Goal: Task Accomplishment & Management: Manage account settings

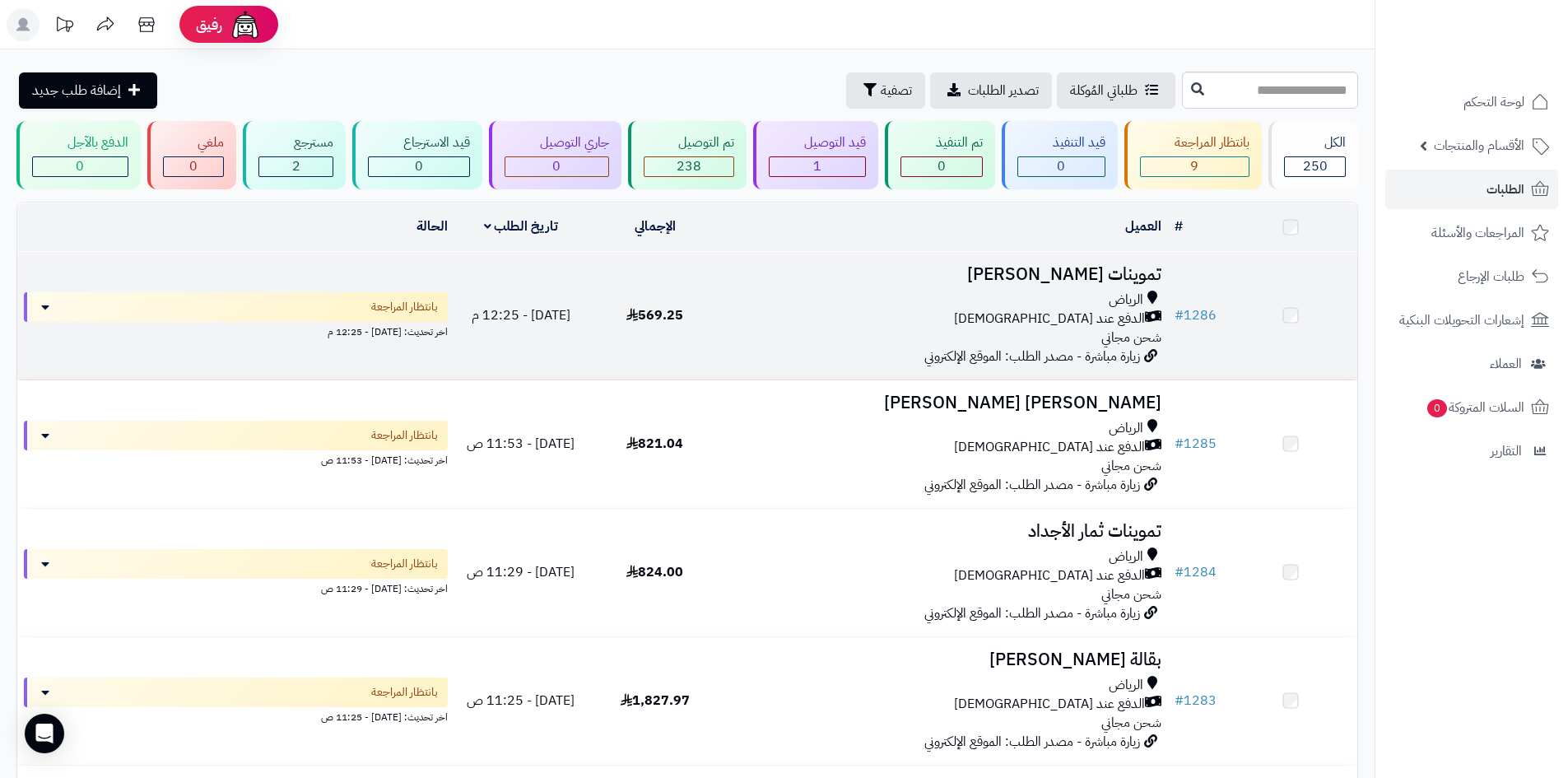
click at [925, 332] on div "الرياض الدفع عند الاستلام شحن مجاني" at bounding box center [945, 319] width 433 height 57
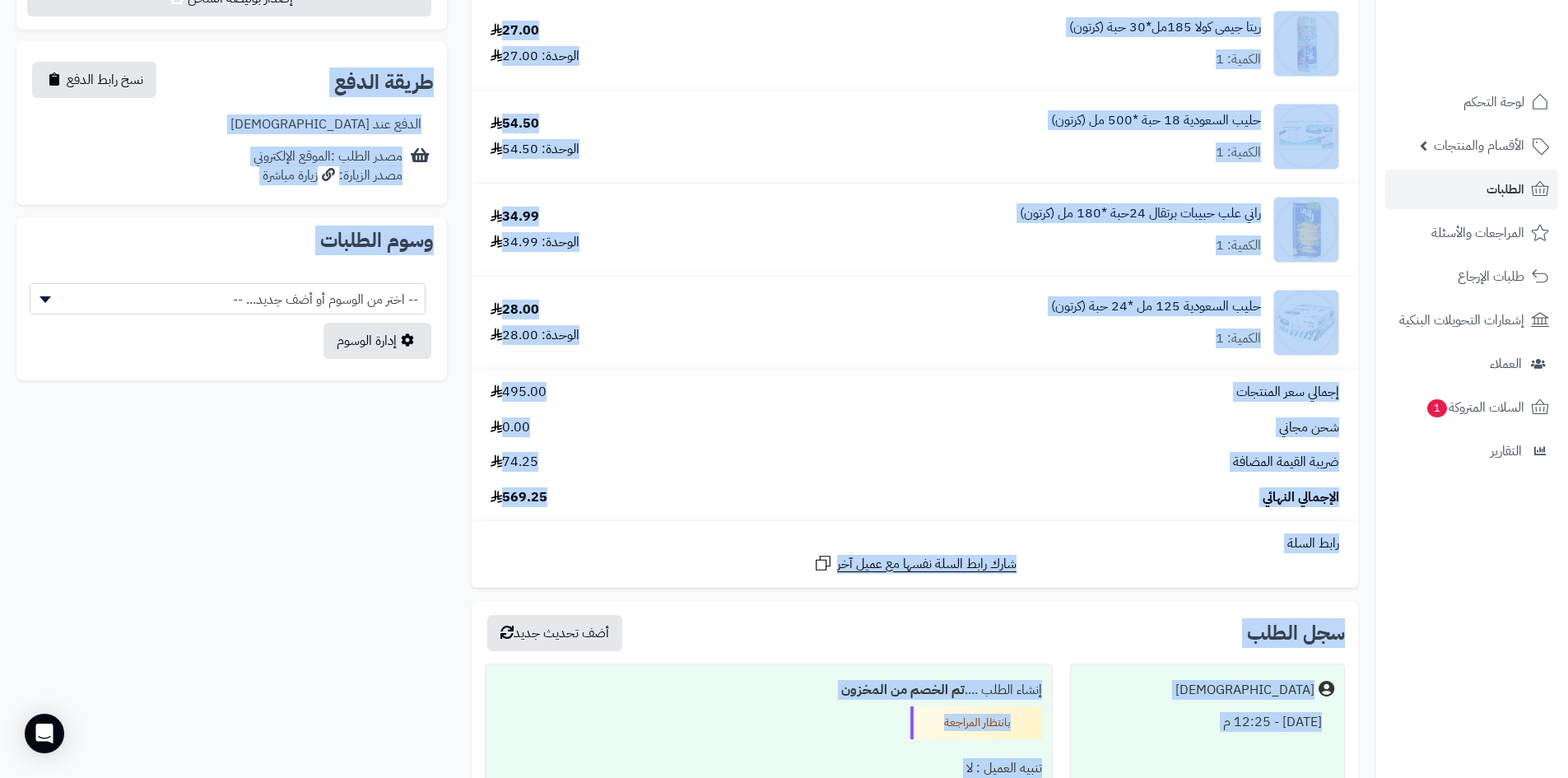
scroll to position [858, 0]
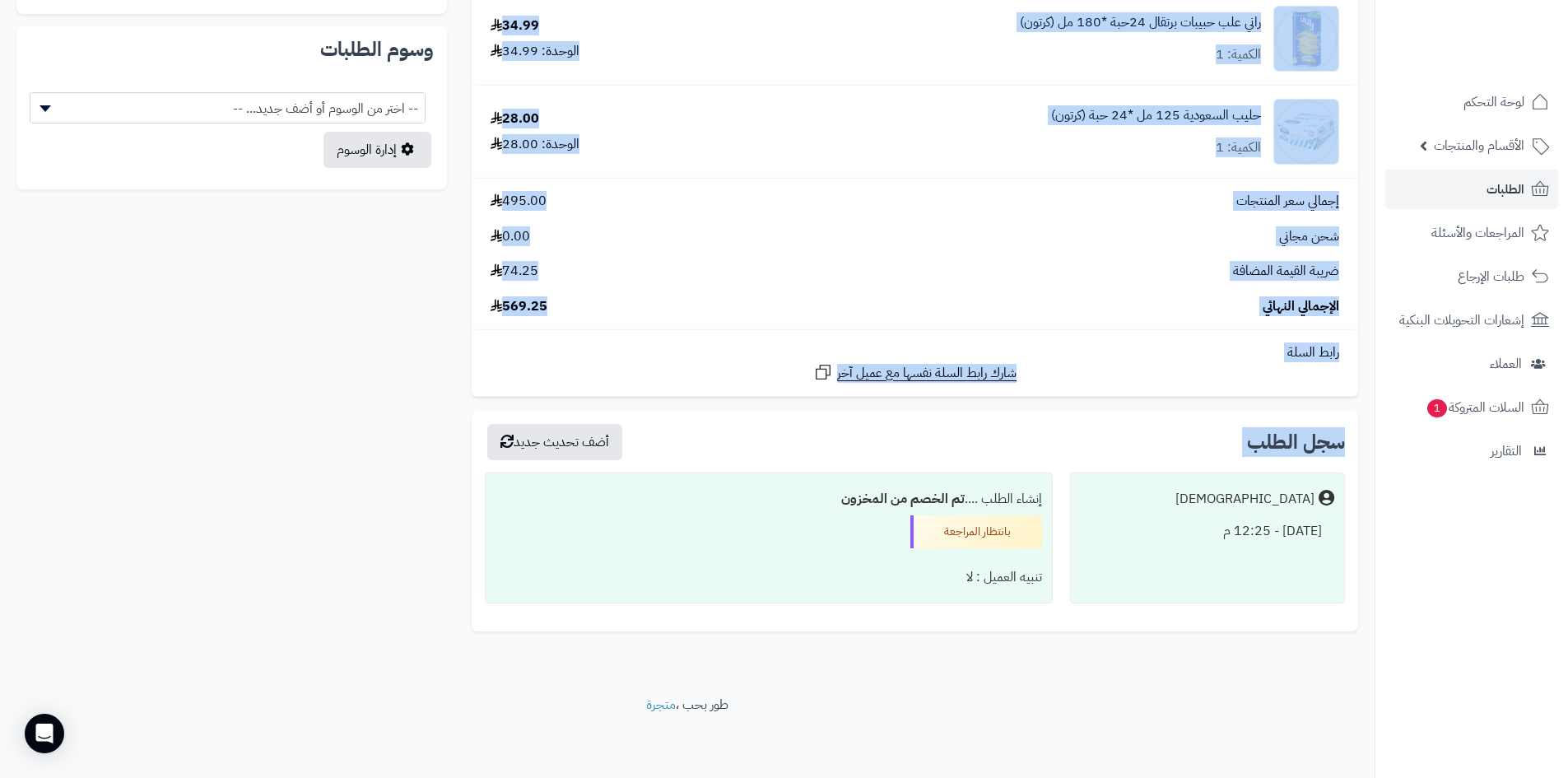
drag, startPoint x: 463, startPoint y: 198, endPoint x: 400, endPoint y: 443, distance: 253.0
click at [400, 445] on div "ميرندا حمضيات 12 حبة *1 لتر (كرتون) الكمية: 2 103.50 الوحدة: 51.75 ميرندا حمضيا…" at bounding box center [688, 2] width 1366 height 1323
click at [412, 375] on div "ميرندا حمضيات 12 حبة *1 لتر (كرتون) الكمية: 2 103.50 الوحدة: 51.75 ميرندا حمضيا…" at bounding box center [688, 2] width 1366 height 1323
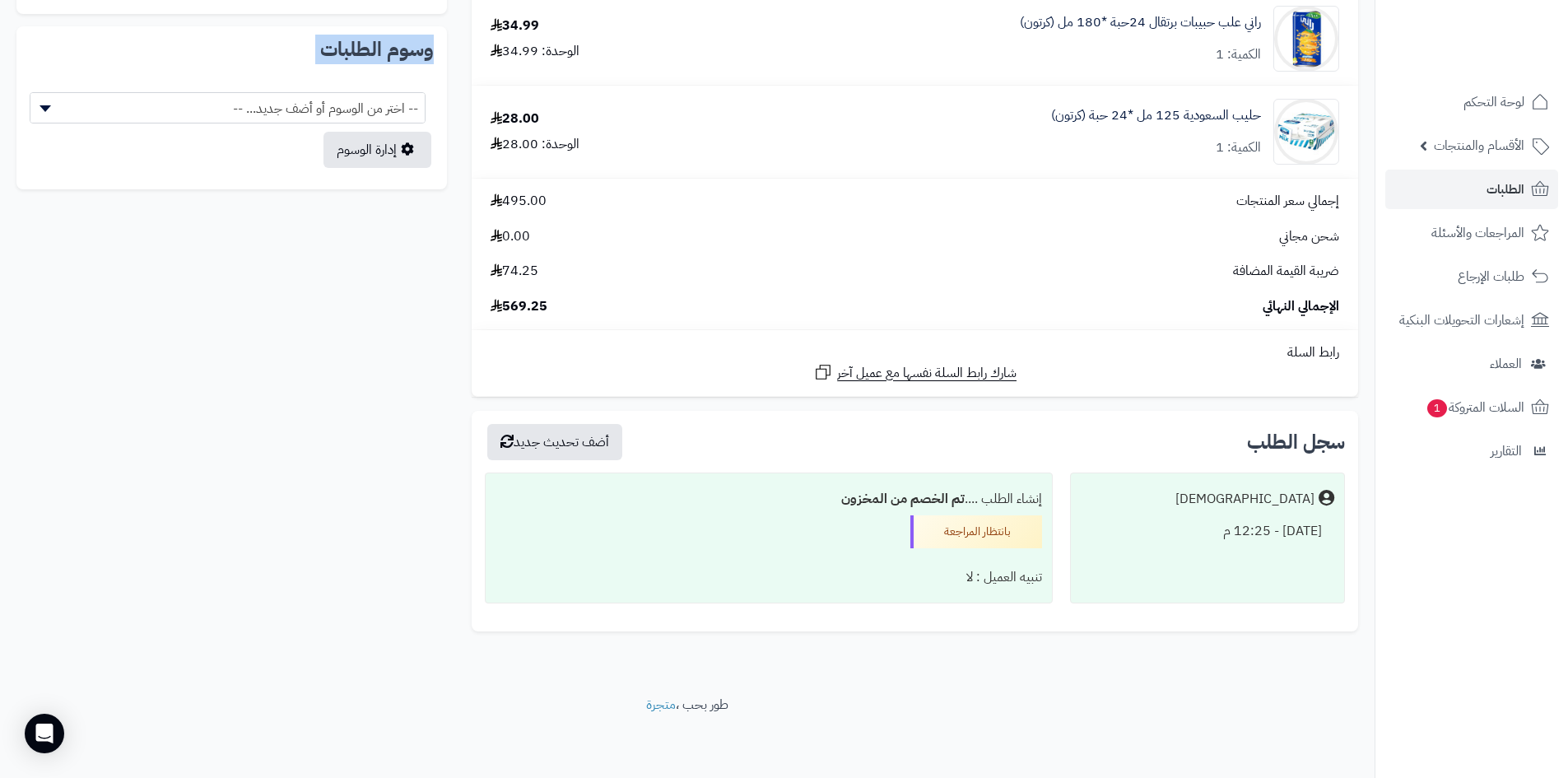
drag, startPoint x: 448, startPoint y: 205, endPoint x: 1345, endPoint y: 810, distance: 1082.0
click at [362, 356] on div "ميرندا حمضيات 12 حبة *1 لتر (كرتون) الكمية: 2 103.50 الوحدة: 51.75 ميرندا حمضيا…" at bounding box center [688, 2] width 1366 height 1323
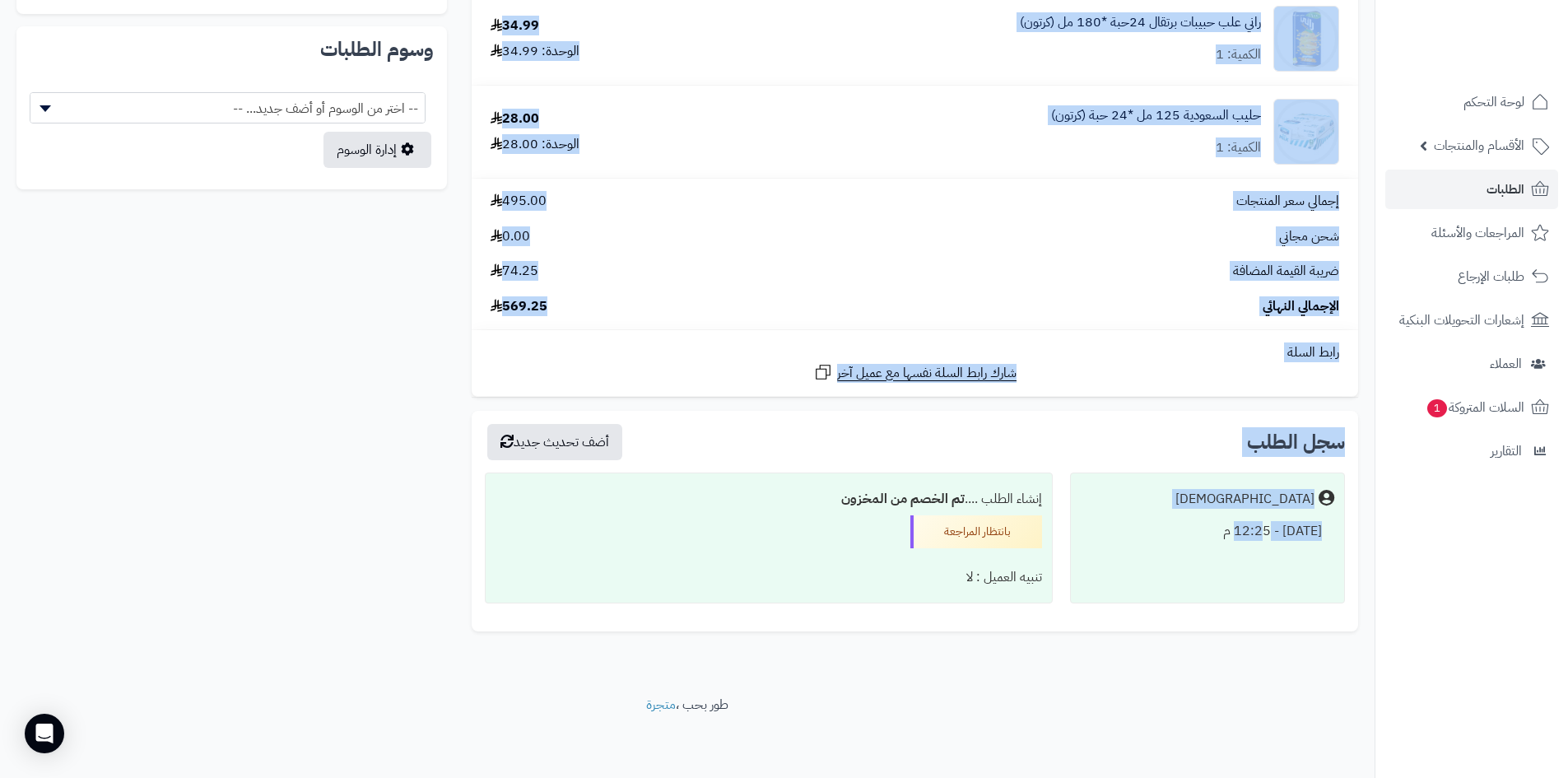
drag, startPoint x: 467, startPoint y: 217, endPoint x: 377, endPoint y: 488, distance: 285.6
click at [407, 502] on div "ميرندا حمضيات 12 حبة *1 لتر (كرتون) الكمية: 2 103.50 الوحدة: 51.75 ميرندا حمضيا…" at bounding box center [688, 2] width 1366 height 1323
click at [365, 477] on div "ميرندا حمضيات 12 حبة *1 لتر (كرتون) الكمية: 2 103.50 الوحدة: 51.75 ميرندا حمضيا…" at bounding box center [688, 2] width 1366 height 1323
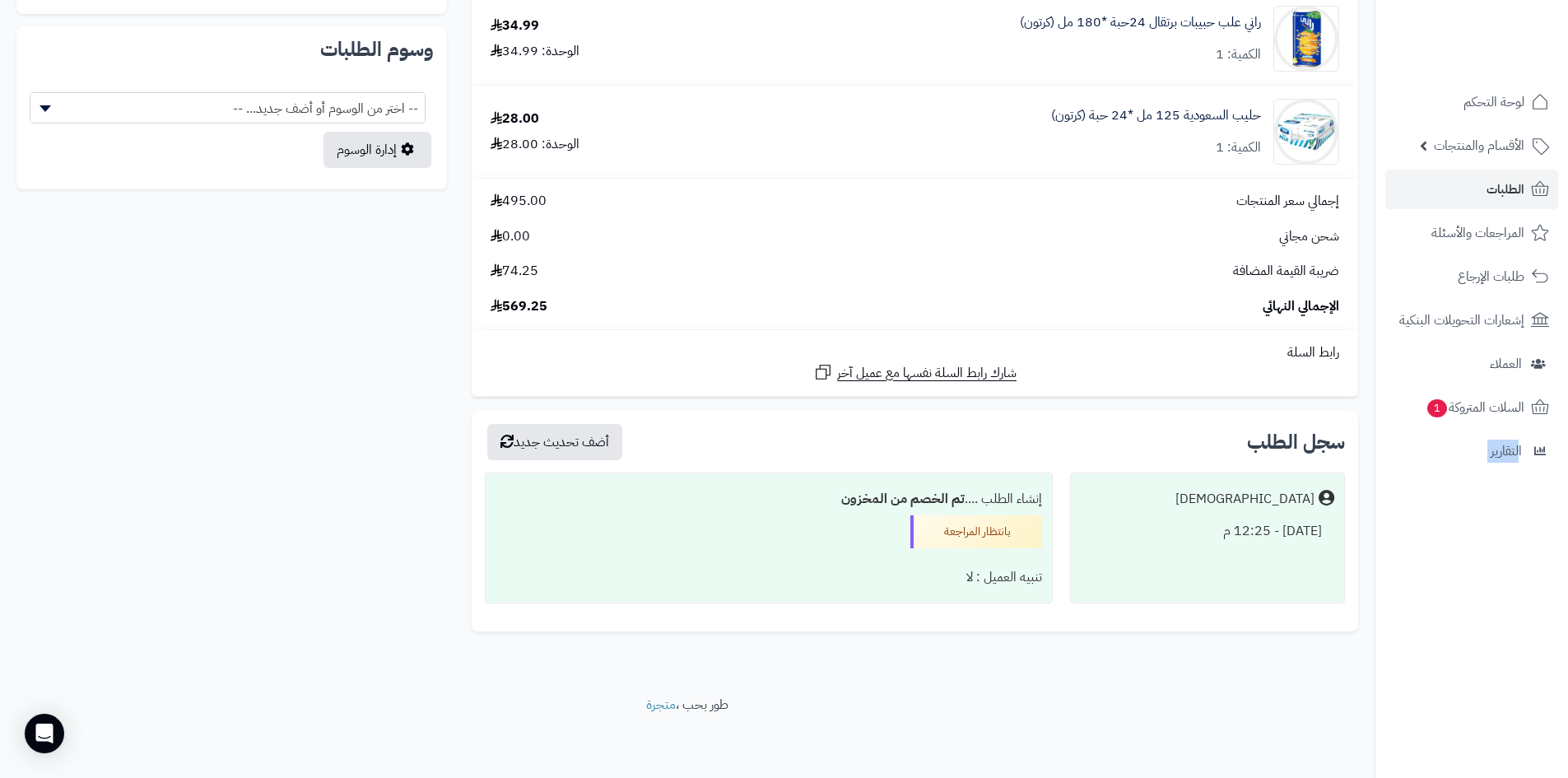
drag, startPoint x: 464, startPoint y: 200, endPoint x: 1519, endPoint y: 756, distance: 1192.5
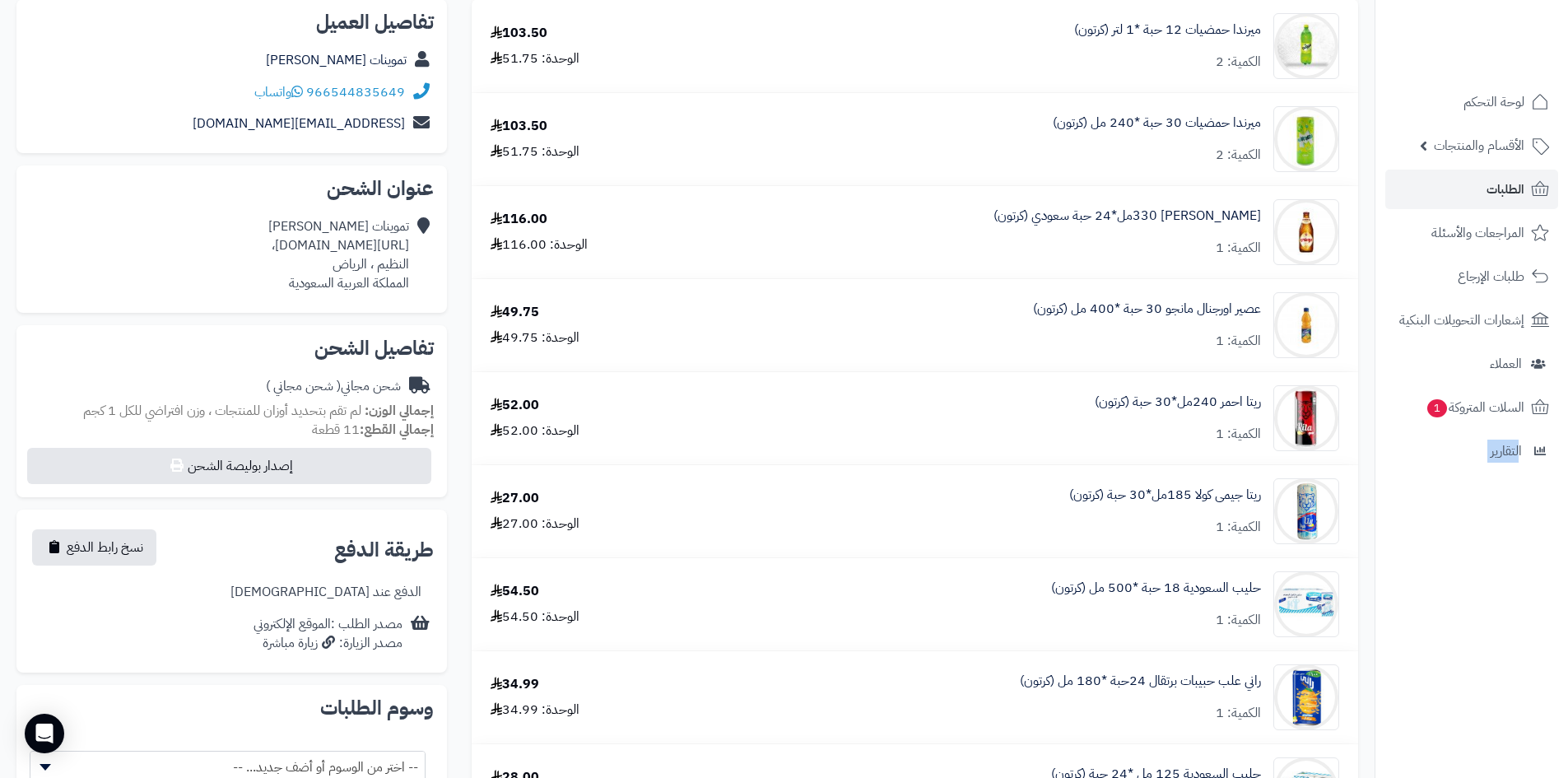
scroll to position [0, 0]
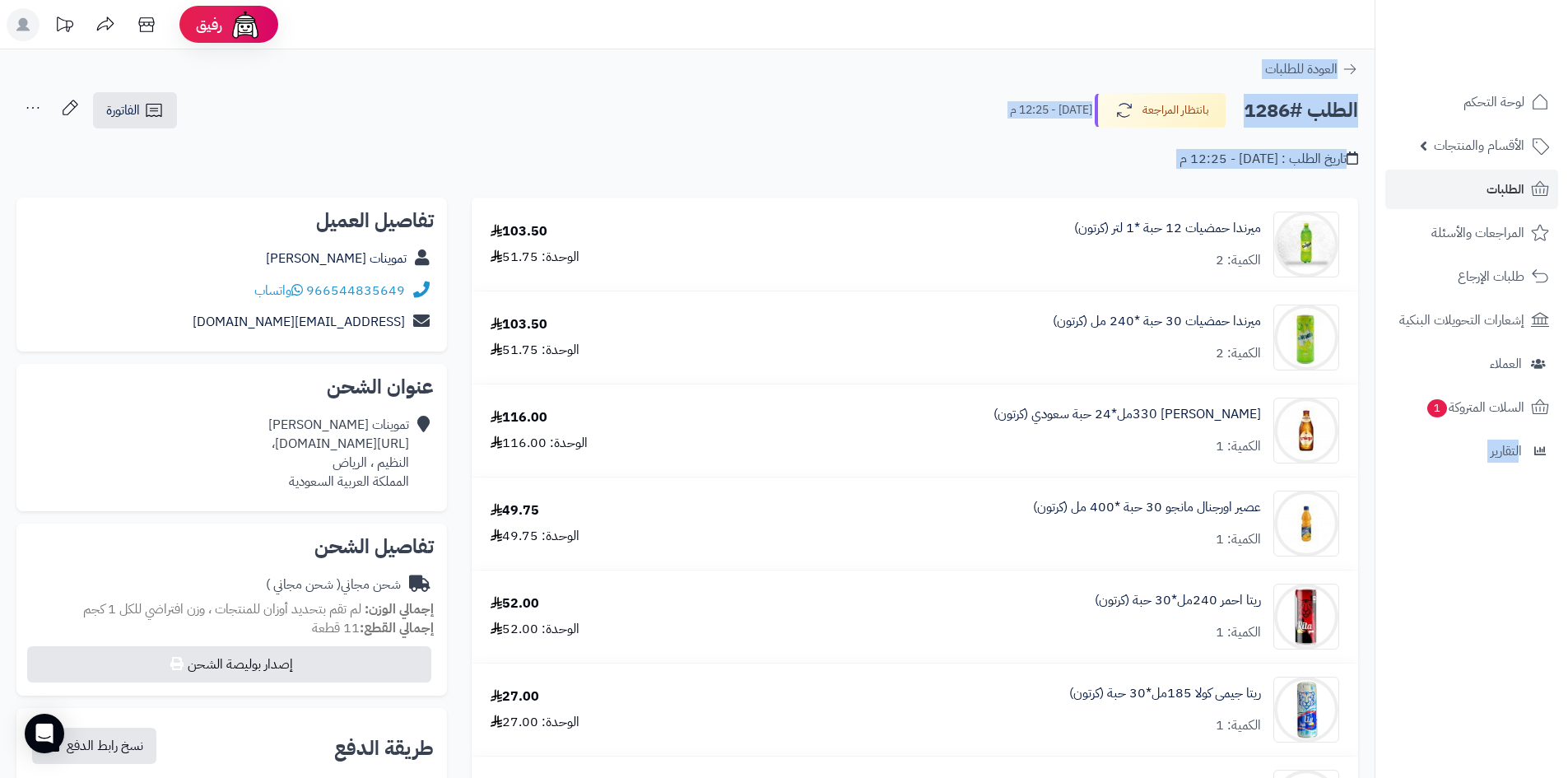
click at [502, 179] on div "**********" at bounding box center [687, 138] width 1374 height 94
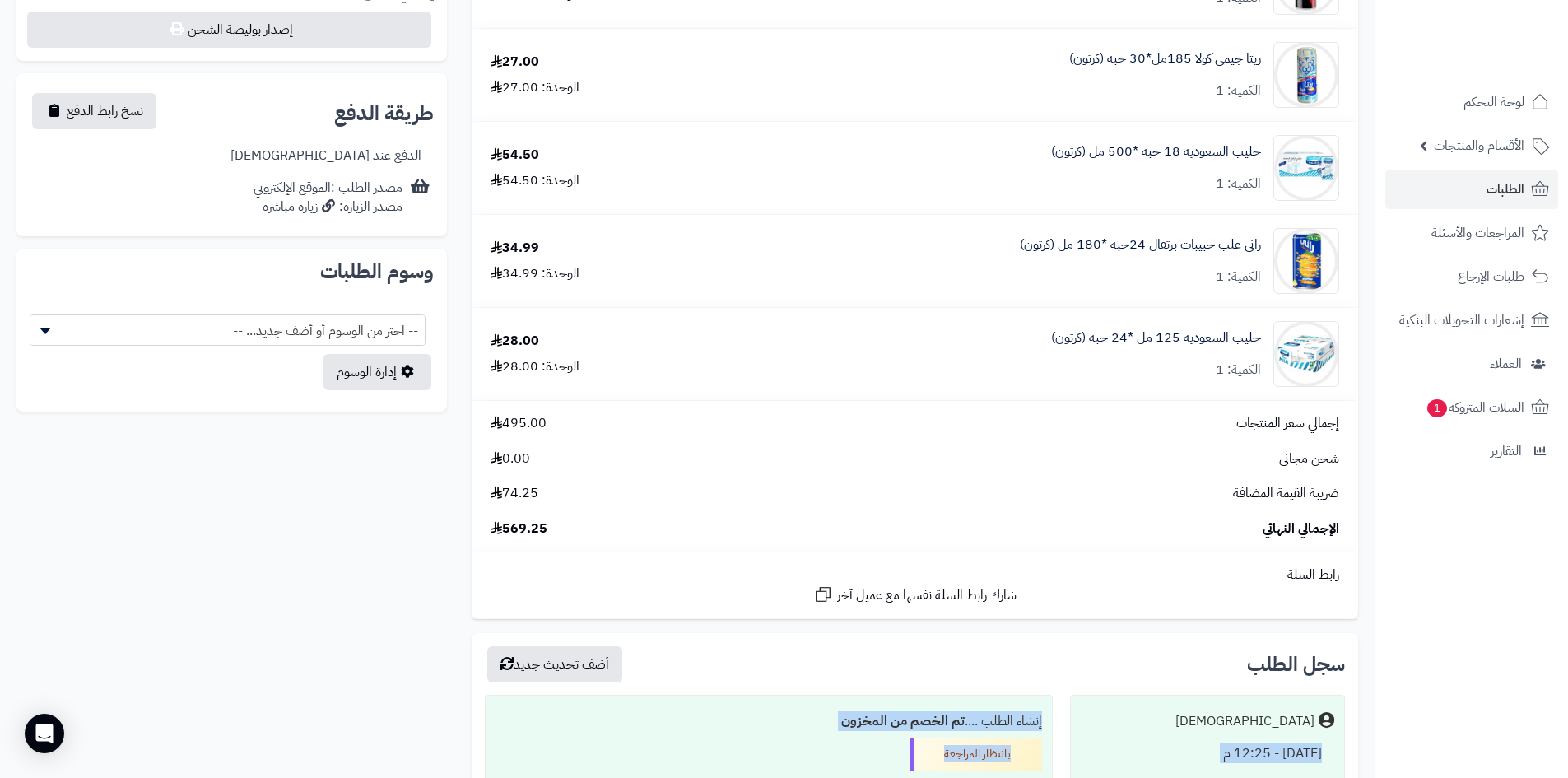
drag, startPoint x: 454, startPoint y: 204, endPoint x: 1557, endPoint y: 817, distance: 1261.9
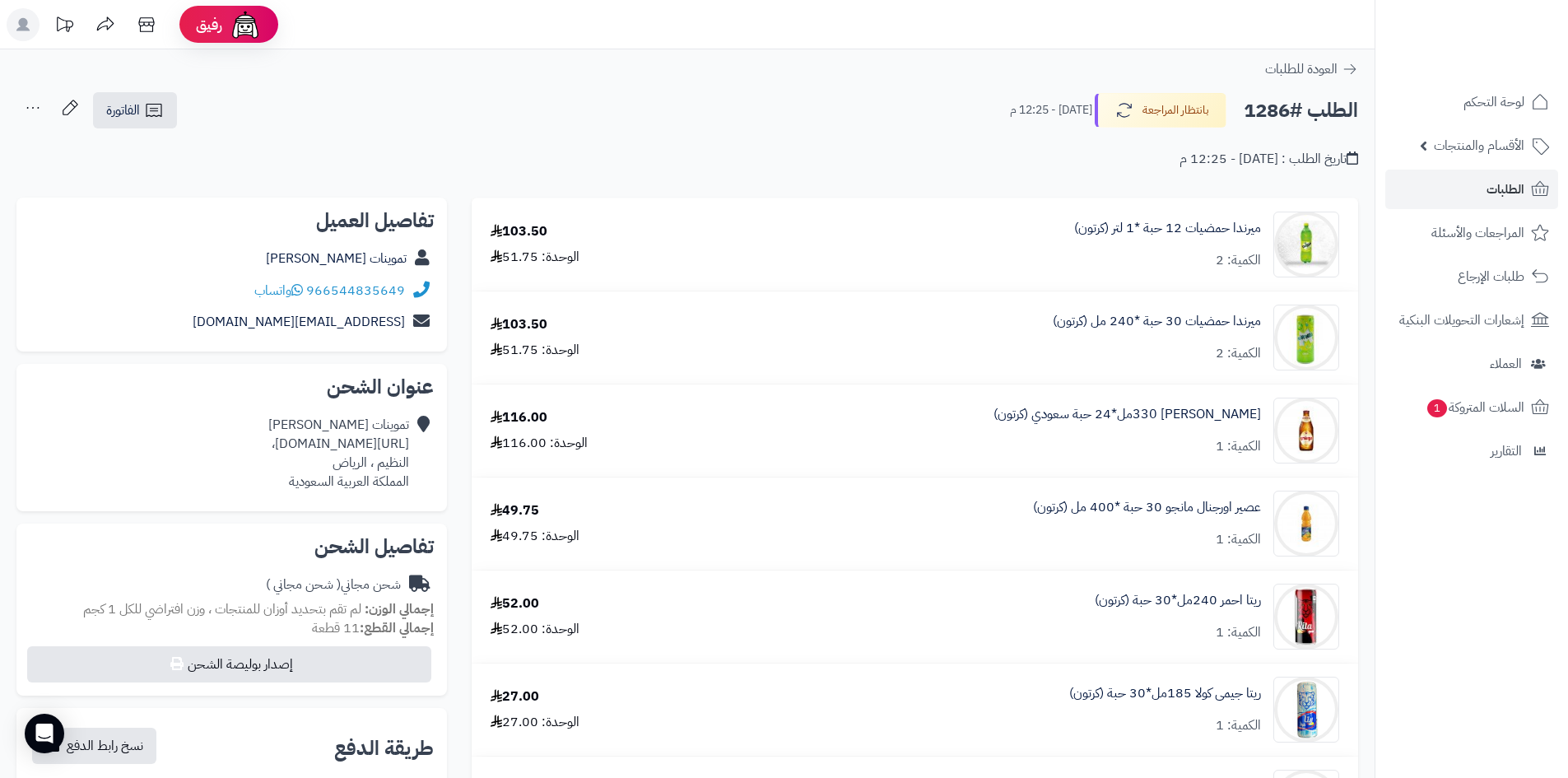
drag, startPoint x: 461, startPoint y: 192, endPoint x: 1516, endPoint y: 735, distance: 1186.5
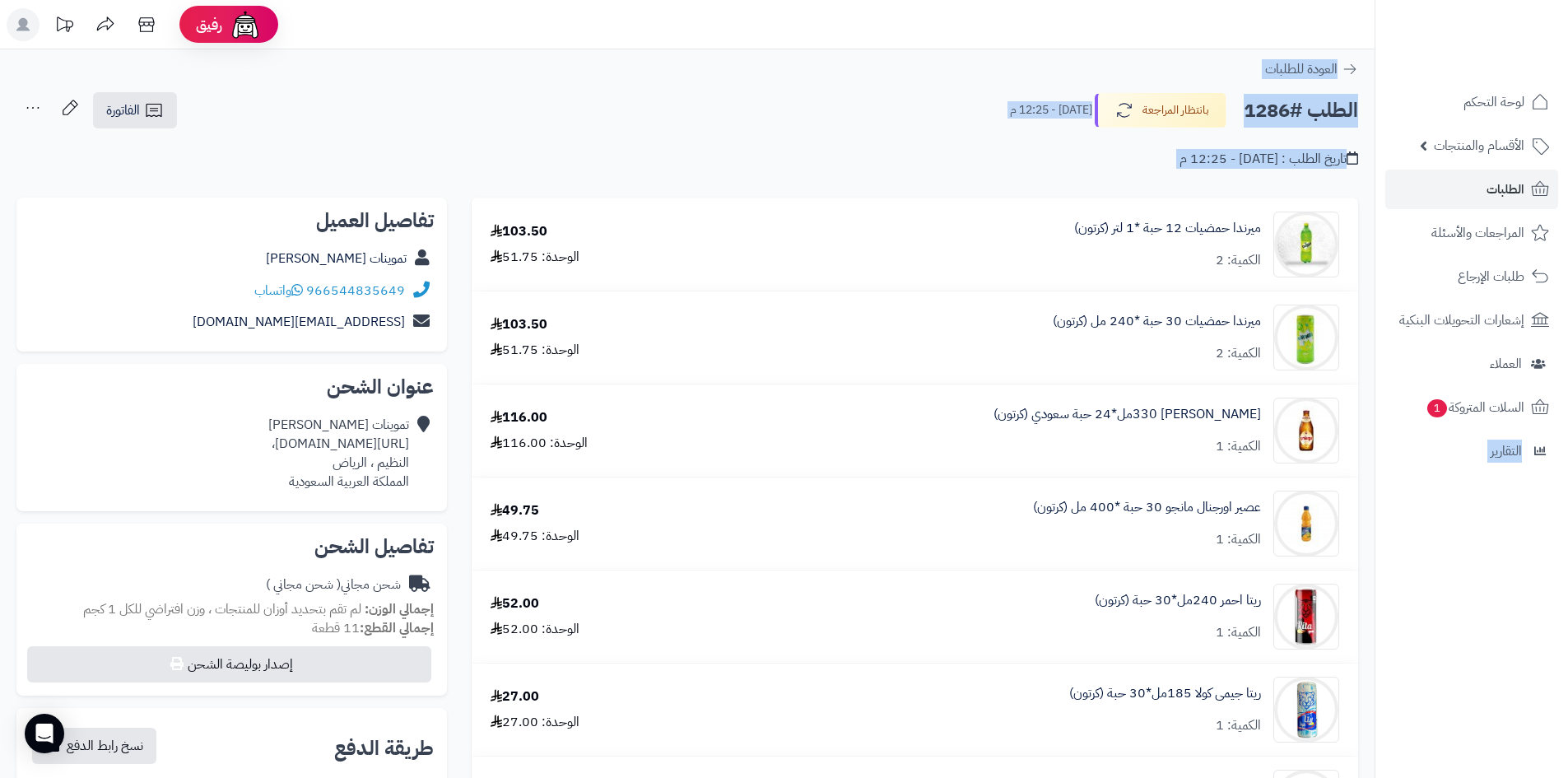
click at [587, 117] on div "الطلب #1286 بانتظار المراجعة اليوم - 12:25 م الفاتورة طباعة الفاتورة إرسال الفا…" at bounding box center [688, 111] width 1342 height 39
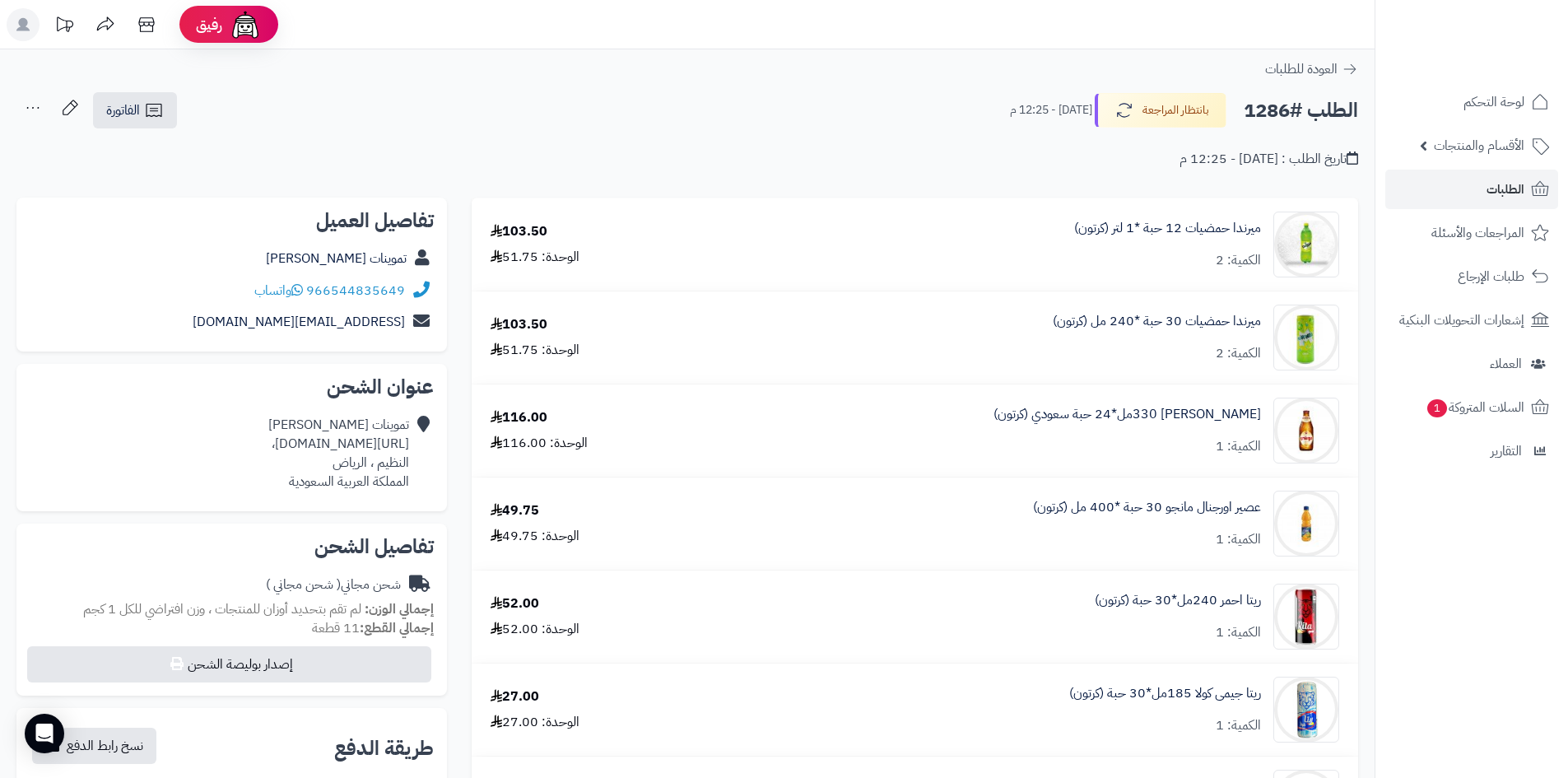
click at [498, 118] on div "الطلب #1286 بانتظار المراجعة اليوم - 12:25 م الفاتورة طباعة الفاتورة إرسال الفا…" at bounding box center [688, 111] width 1342 height 39
click at [1469, 164] on link "الأقسام والمنتجات" at bounding box center [1472, 145] width 173 height 40
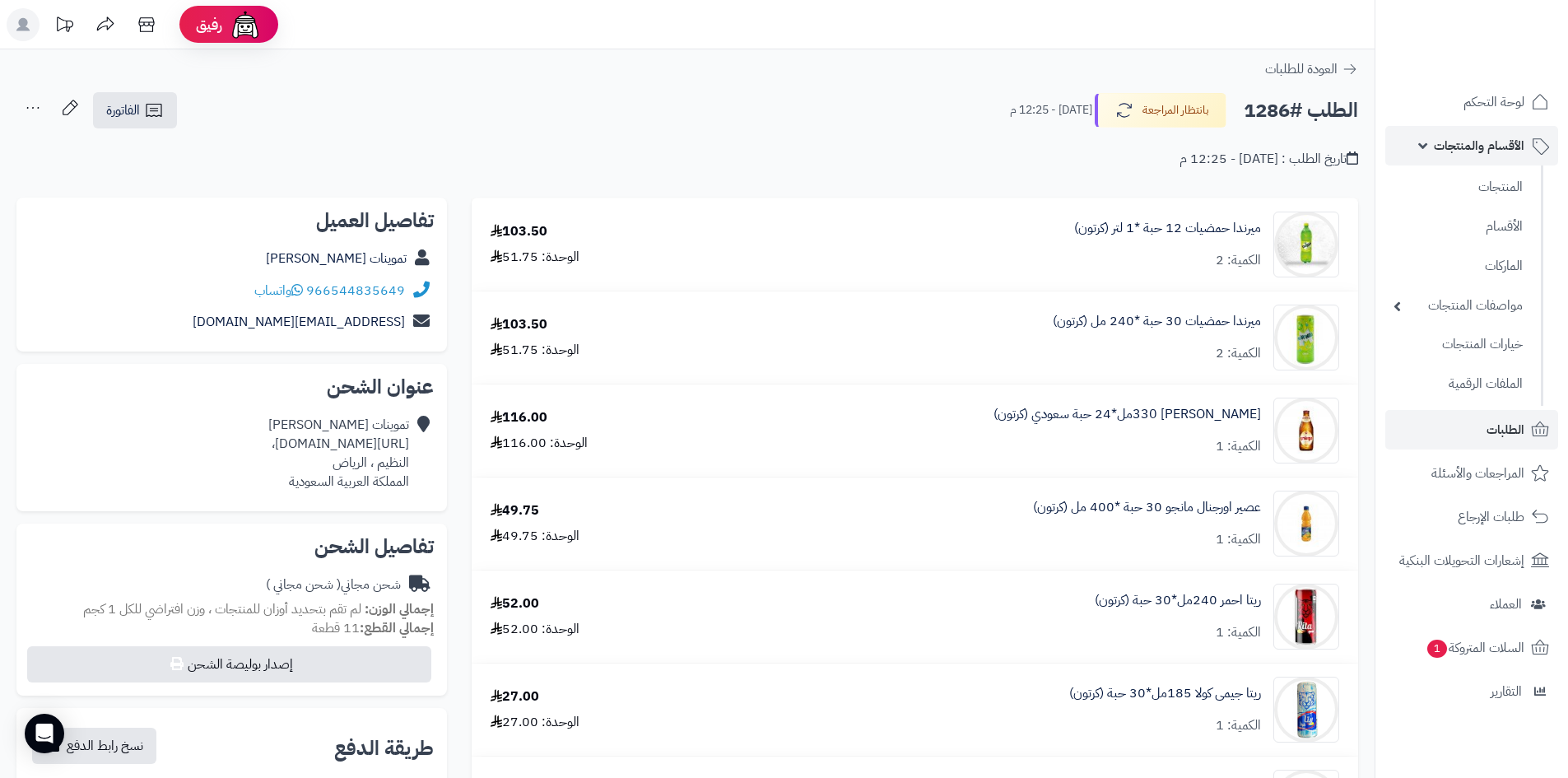
click at [1473, 150] on span "الأقسام والمنتجات" at bounding box center [1479, 146] width 90 height 23
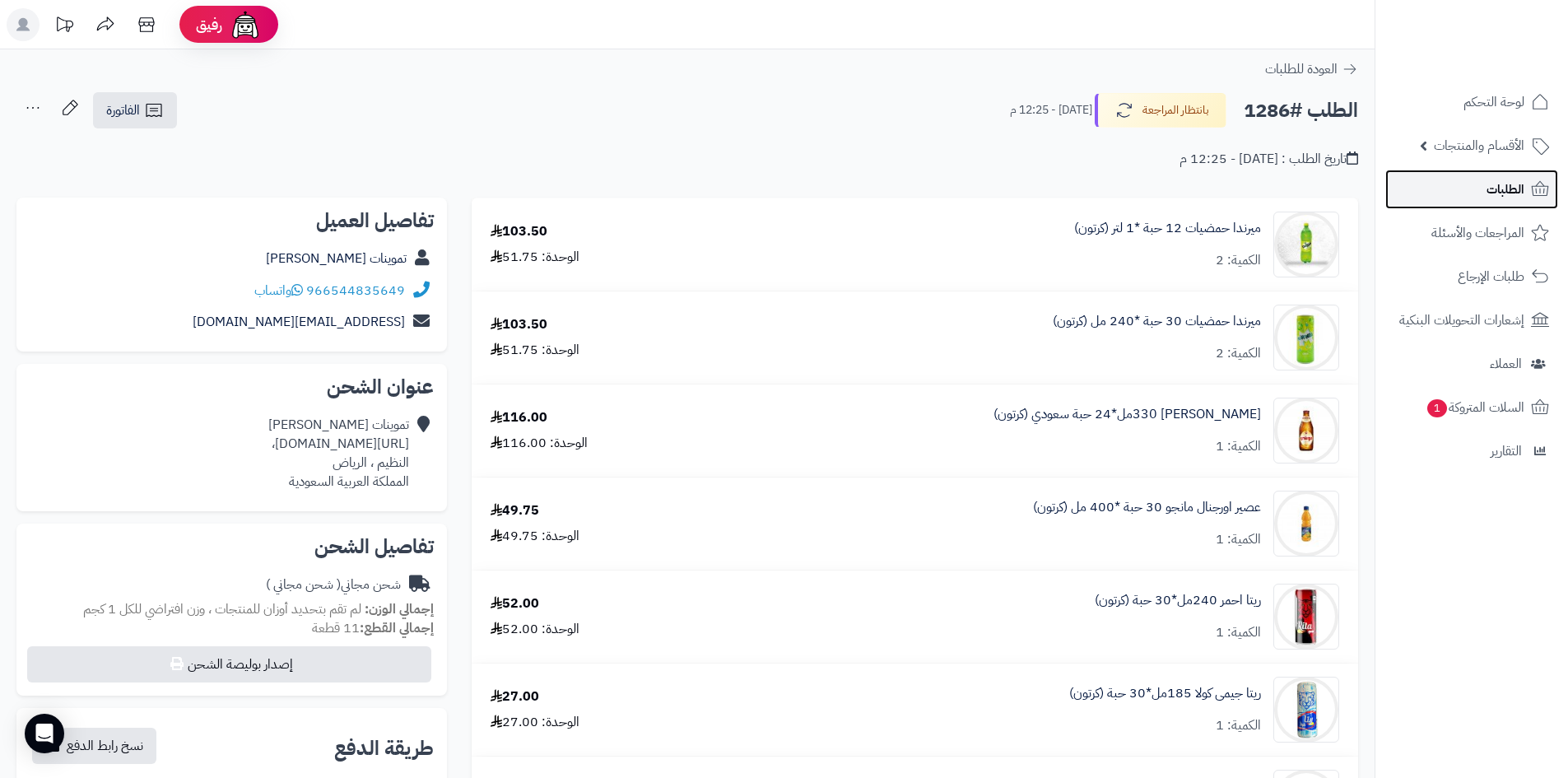
click at [1481, 199] on link "الطلبات" at bounding box center [1472, 189] width 173 height 40
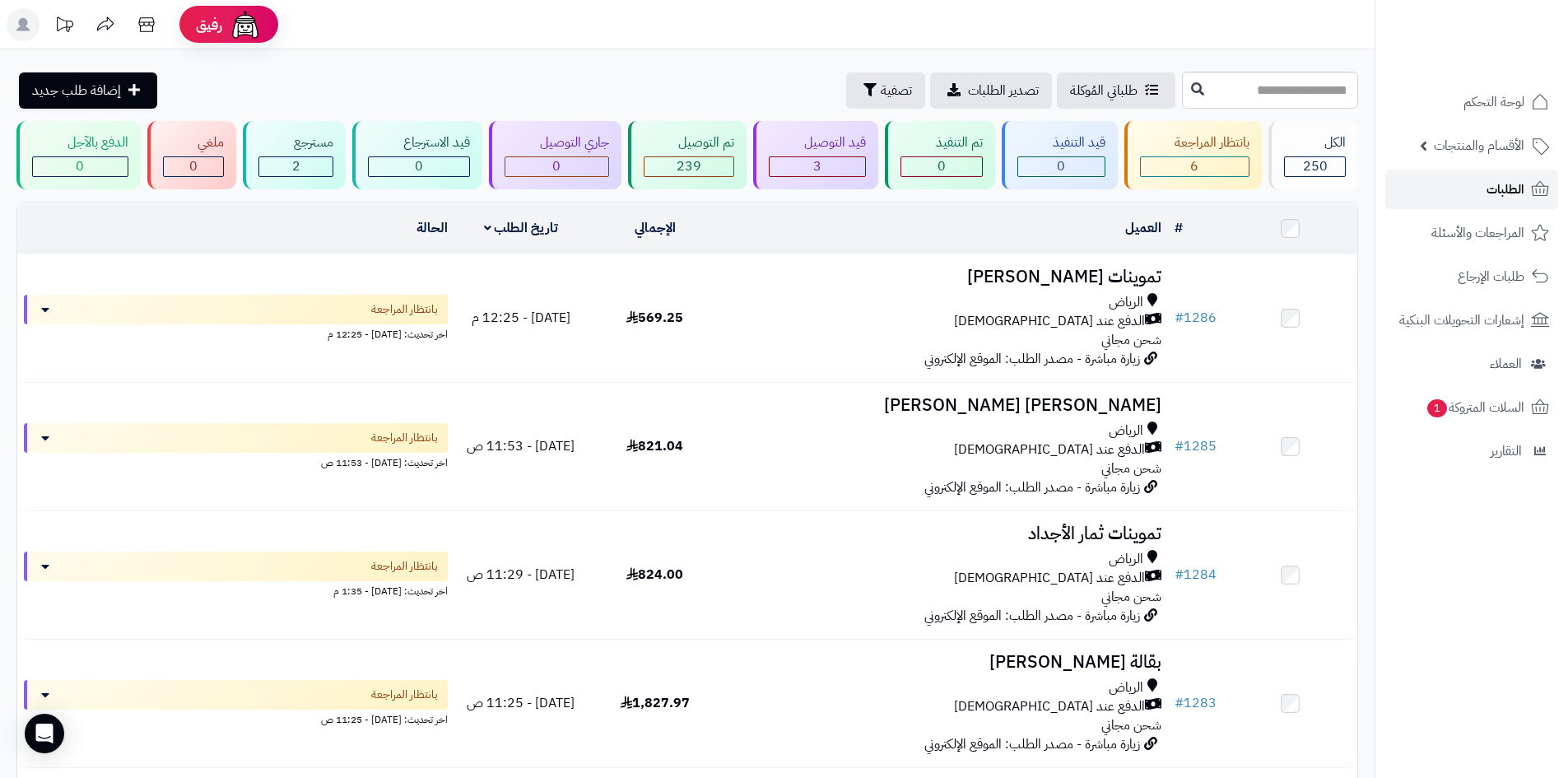
click at [1447, 181] on link "الطلبات" at bounding box center [1472, 189] width 173 height 40
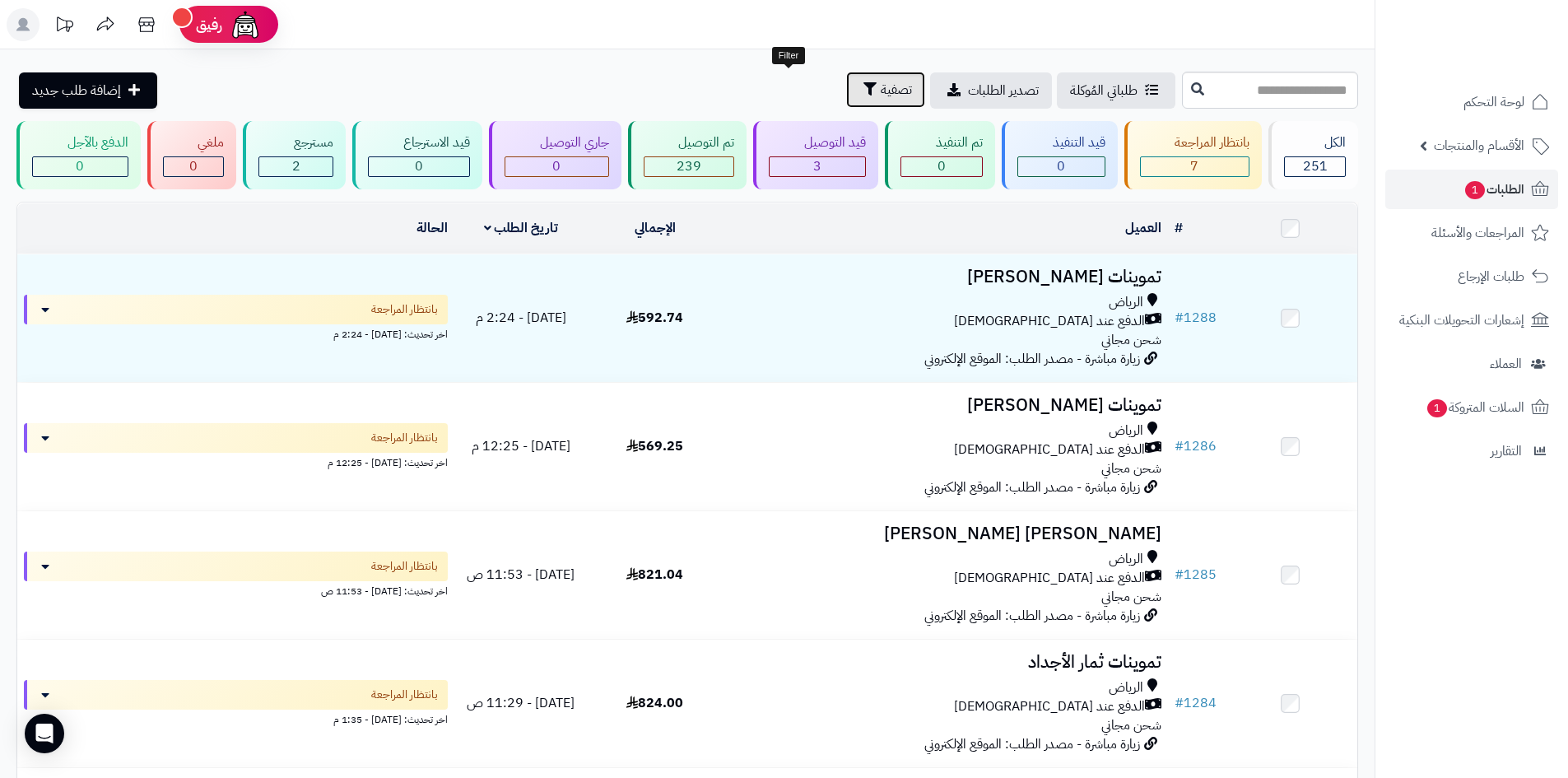
click at [846, 95] on button "تصفية" at bounding box center [885, 89] width 79 height 36
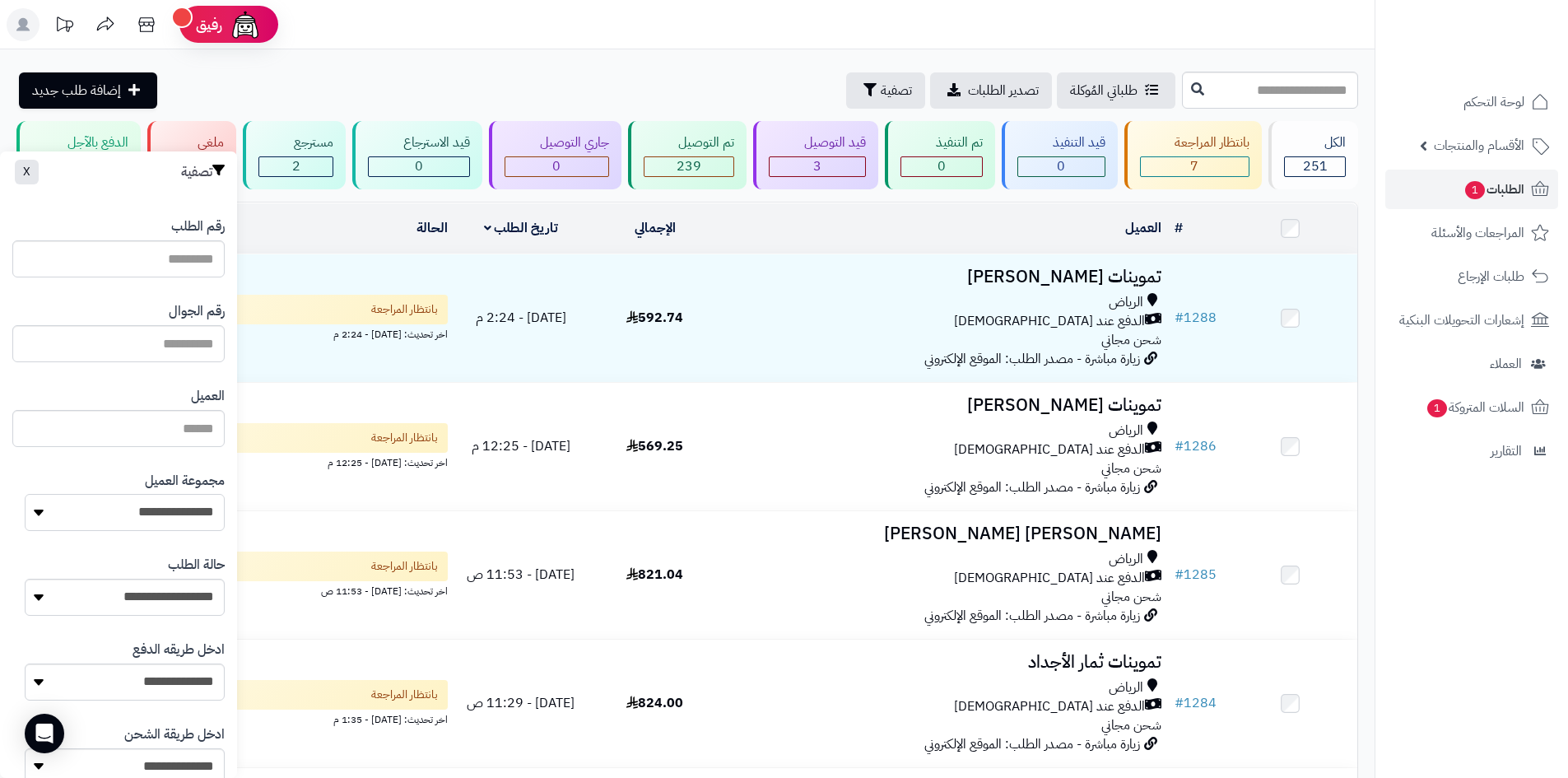
drag, startPoint x: 169, startPoint y: 516, endPoint x: 168, endPoint y: 530, distance: 14.0
click at [169, 516] on select "**********" at bounding box center [125, 513] width 200 height 37
select select "*"
click at [25, 494] on select "**********" at bounding box center [125, 513] width 200 height 37
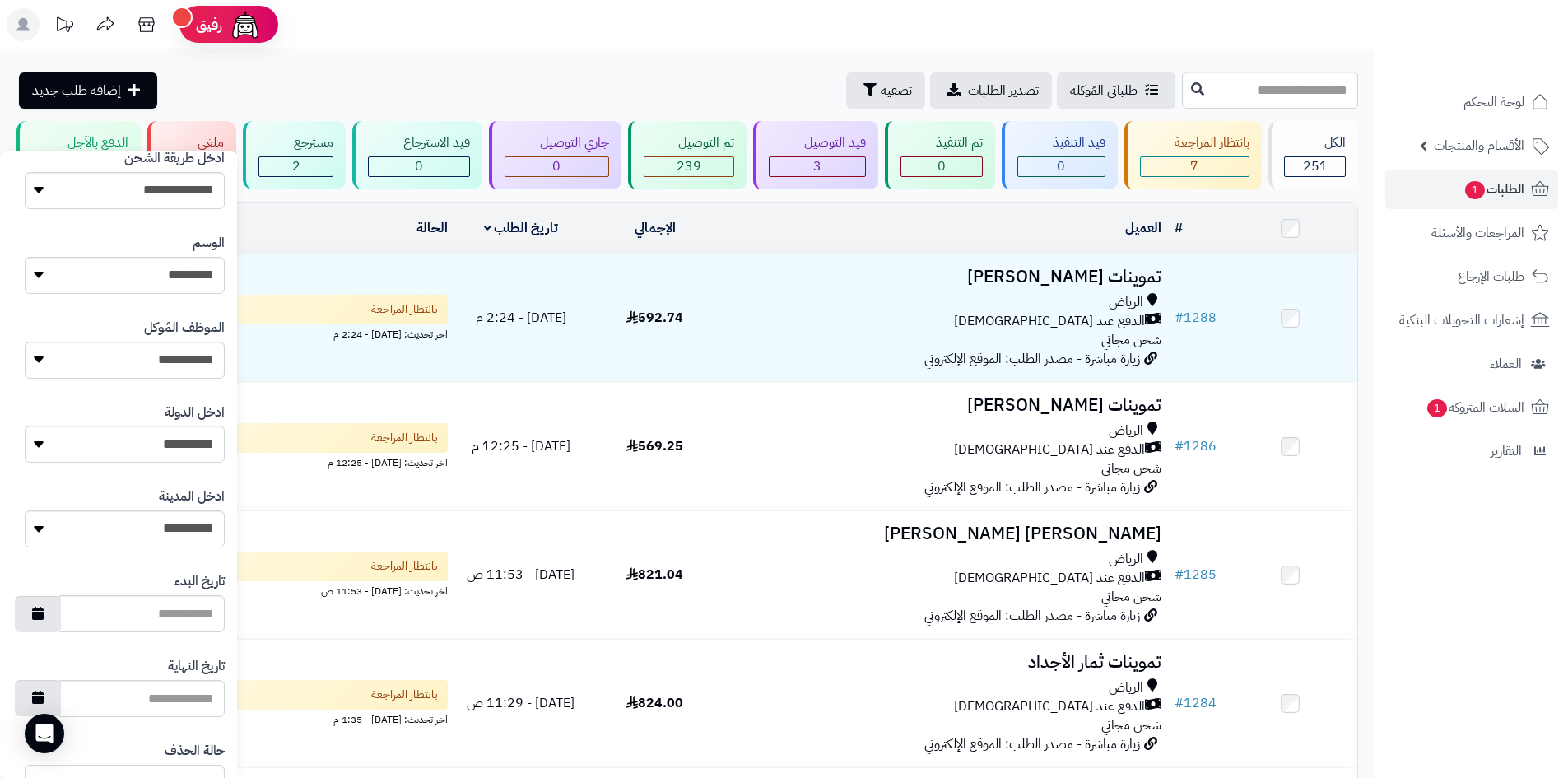
scroll to position [700, 0]
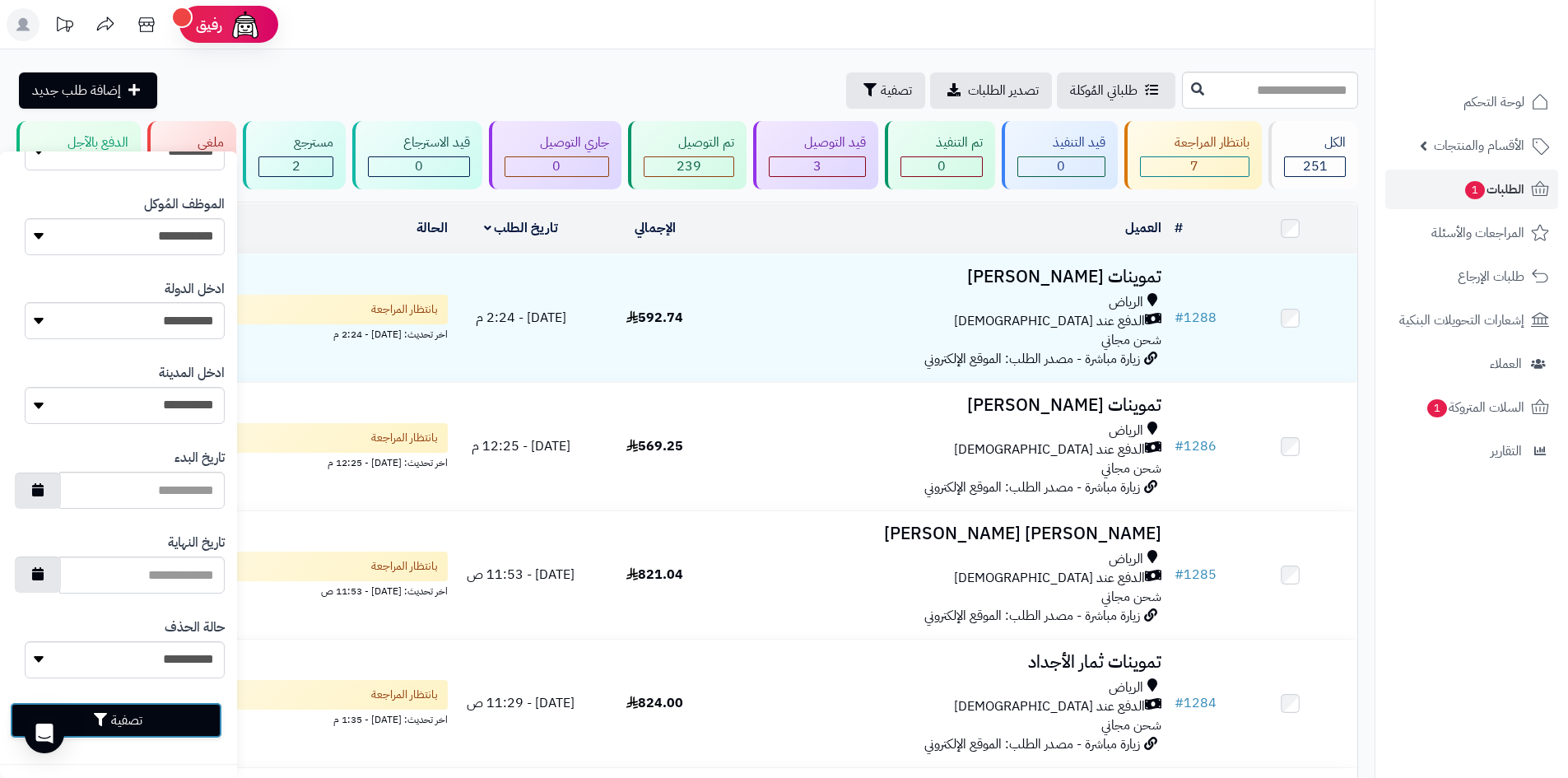
click at [186, 734] on button "تصفية" at bounding box center [116, 720] width 212 height 36
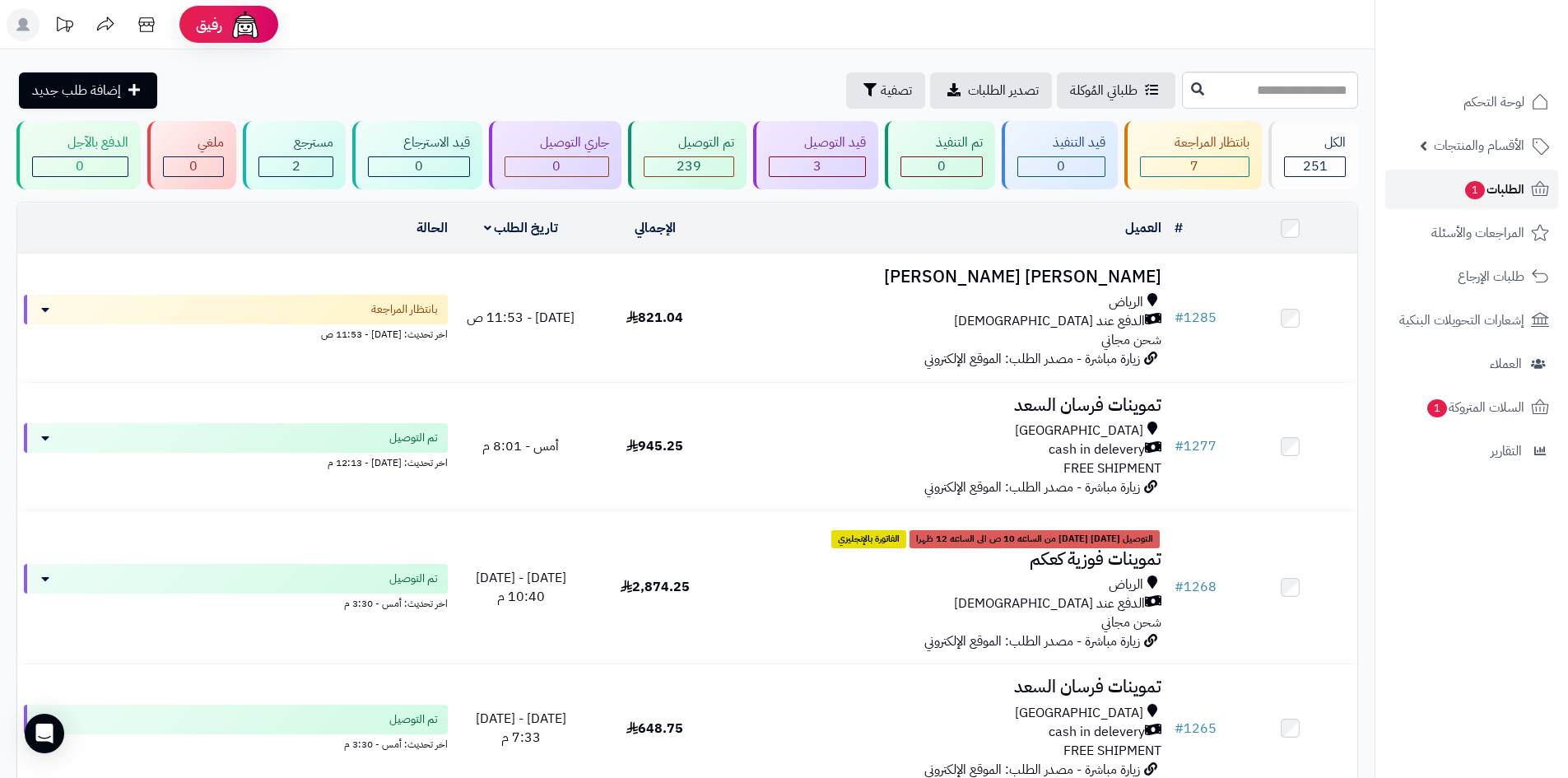
click at [1427, 206] on link "الطلبات 1" at bounding box center [1472, 189] width 173 height 40
